Goal: Transaction & Acquisition: Purchase product/service

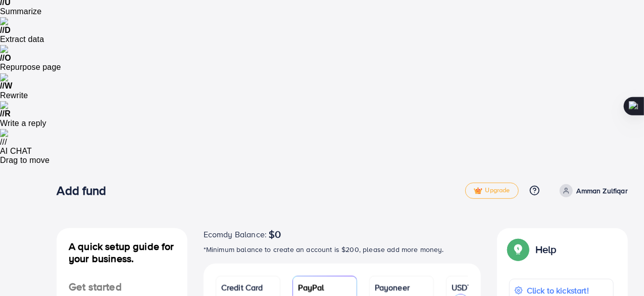
scroll to position [162, 0]
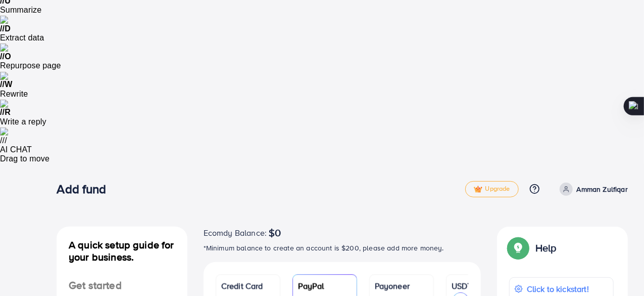
click at [567, 282] on p "Click to kickstart!" at bounding box center [568, 288] width 82 height 12
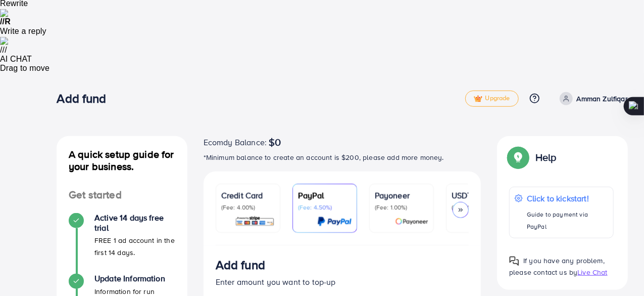
scroll to position [320, 0]
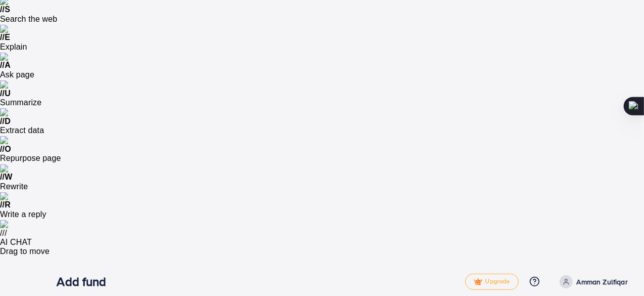
scroll to position [71, 0]
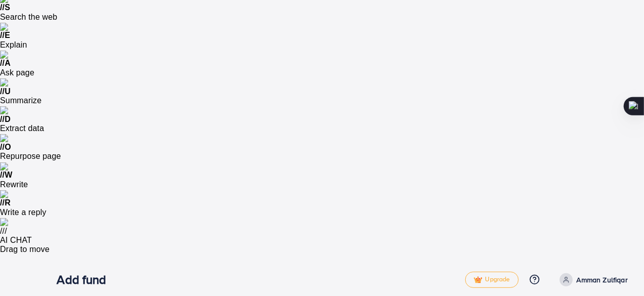
type input "***"
drag, startPoint x: 266, startPoint y: 170, endPoint x: 185, endPoint y: 168, distance: 80.4
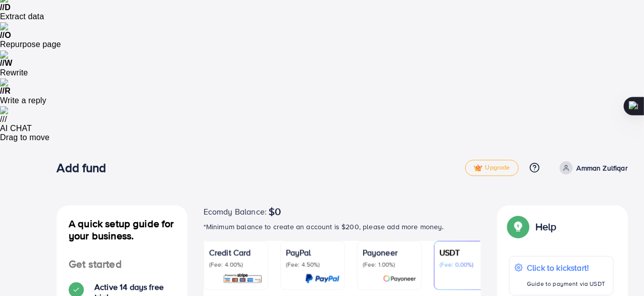
scroll to position [185, 0]
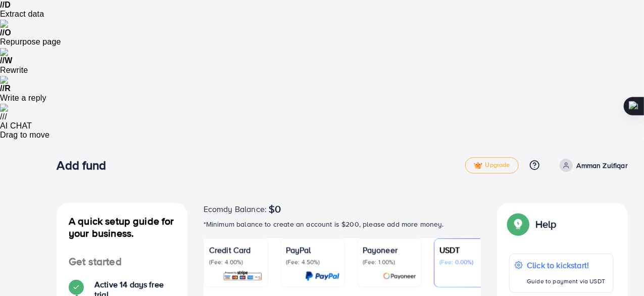
type input "***"
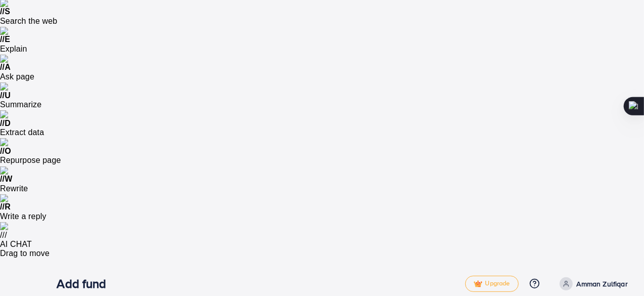
scroll to position [54, 0]
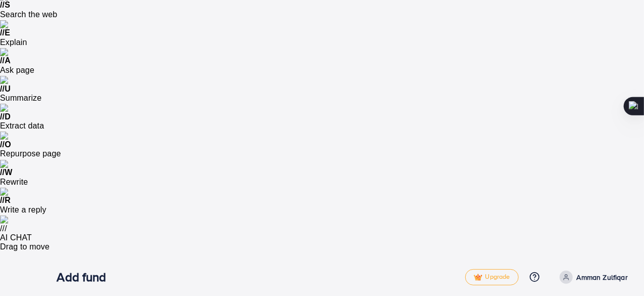
scroll to position [74, 0]
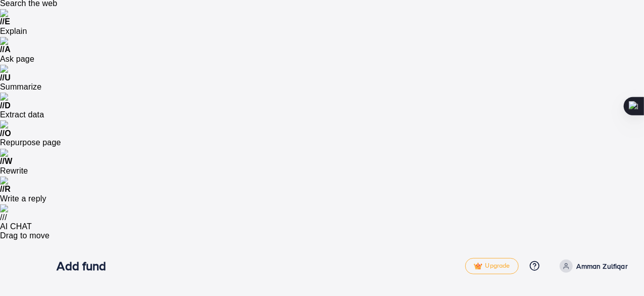
scroll to position [86, 0]
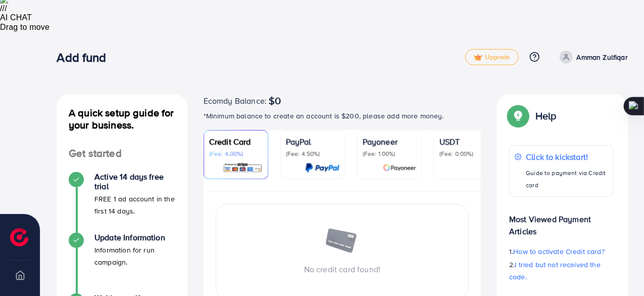
scroll to position [167, 0]
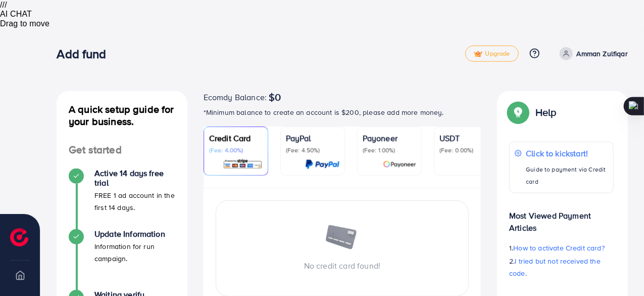
scroll to position [227, 0]
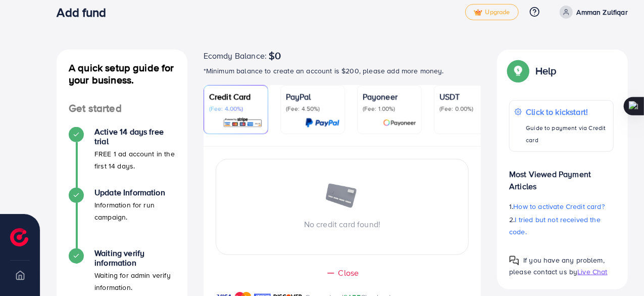
type input "**********"
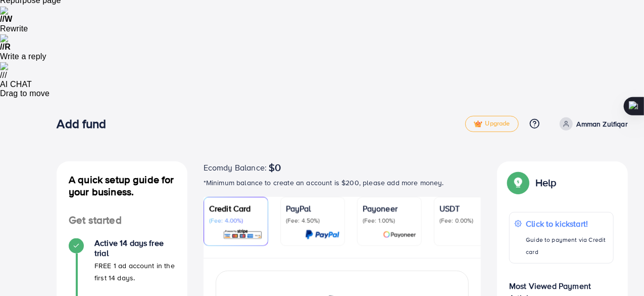
scroll to position [351, 0]
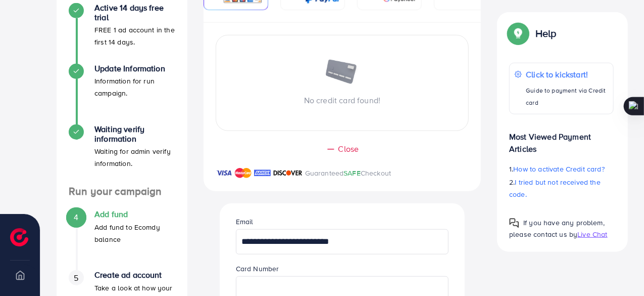
type input "**********"
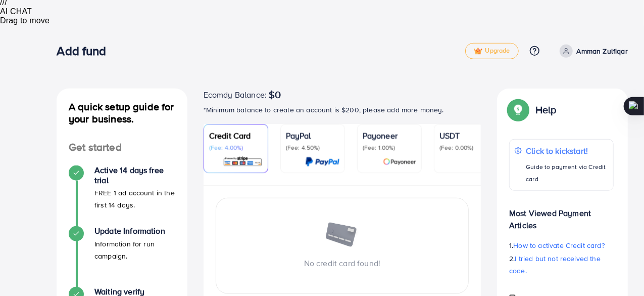
scroll to position [340, 0]
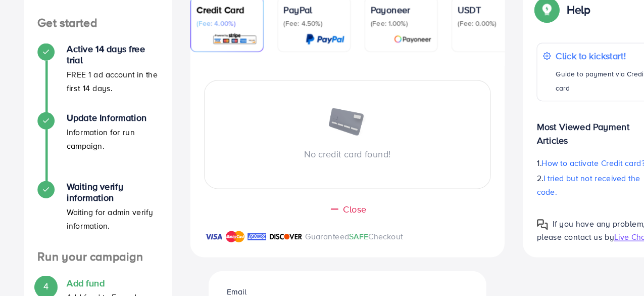
scroll to position [402, 0]
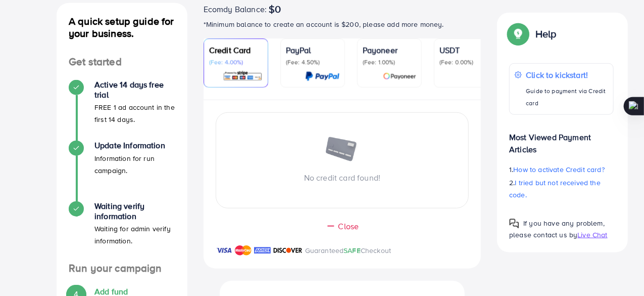
scroll to position [403, 0]
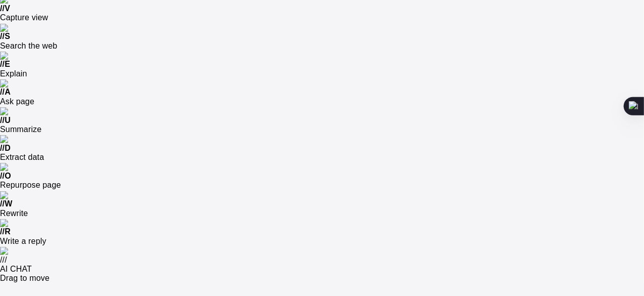
scroll to position [43, 0]
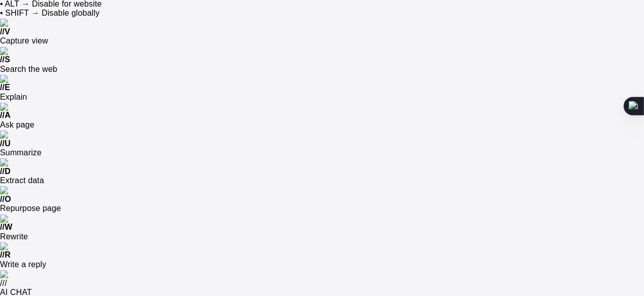
scroll to position [27, 0]
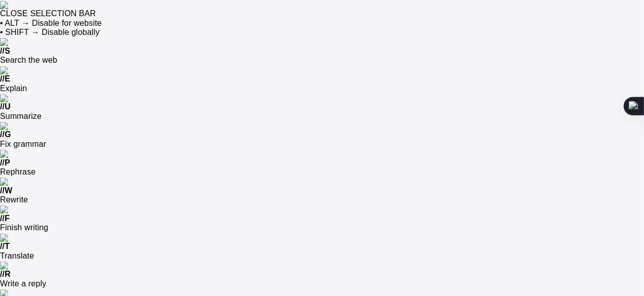
drag, startPoint x: 206, startPoint y: 86, endPoint x: 354, endPoint y: 84, distance: 147.6
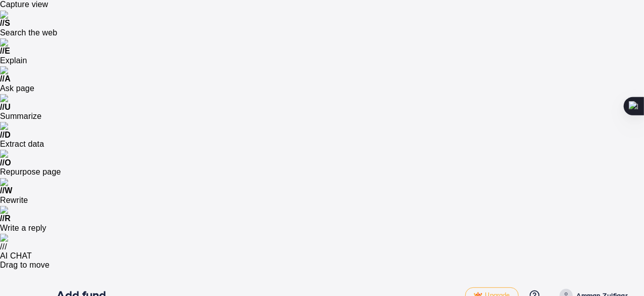
scroll to position [57, 0]
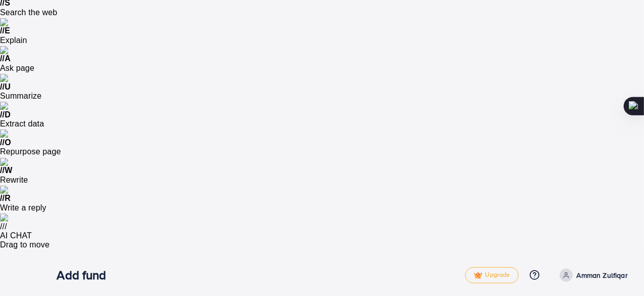
scroll to position [75, 0]
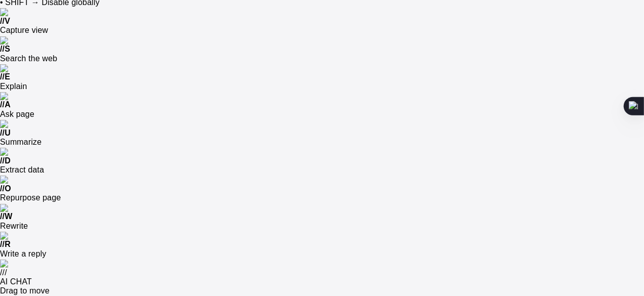
scroll to position [0, 0]
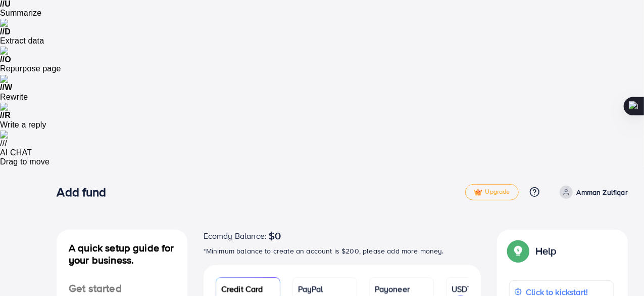
scroll to position [161, 0]
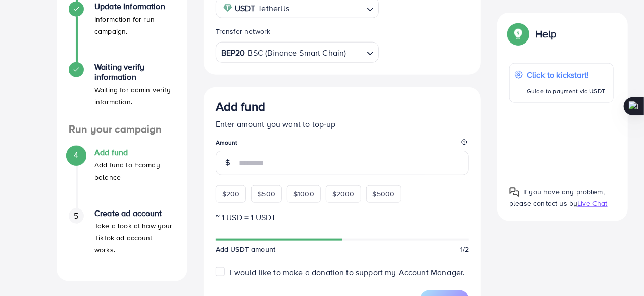
scroll to position [524, 0]
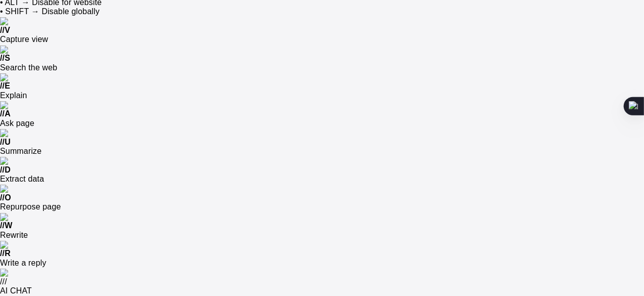
scroll to position [0, 0]
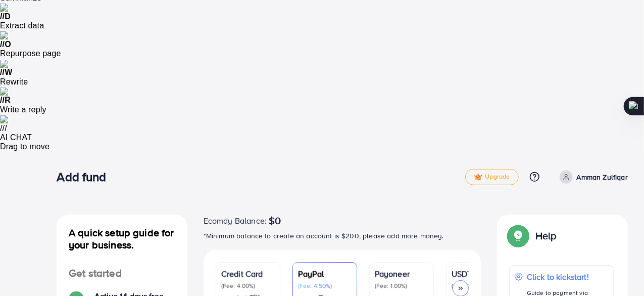
scroll to position [176, 0]
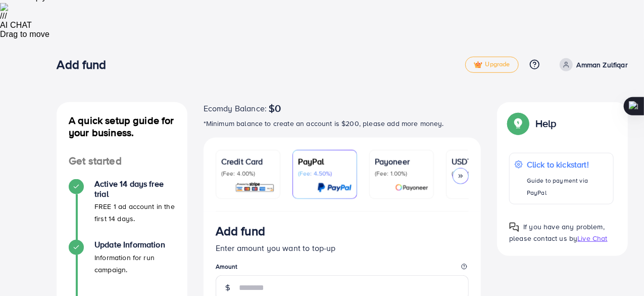
scroll to position [282, 0]
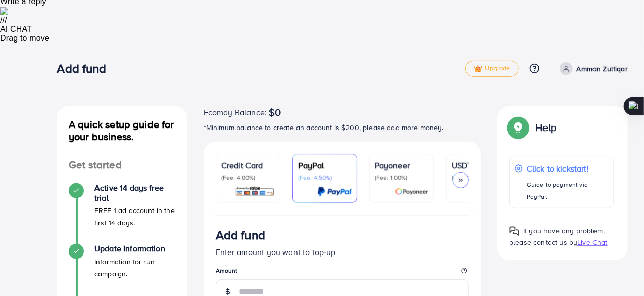
click at [588, 237] on span "Live Chat" at bounding box center [593, 242] width 30 height 10
